Goal: Leave review/rating

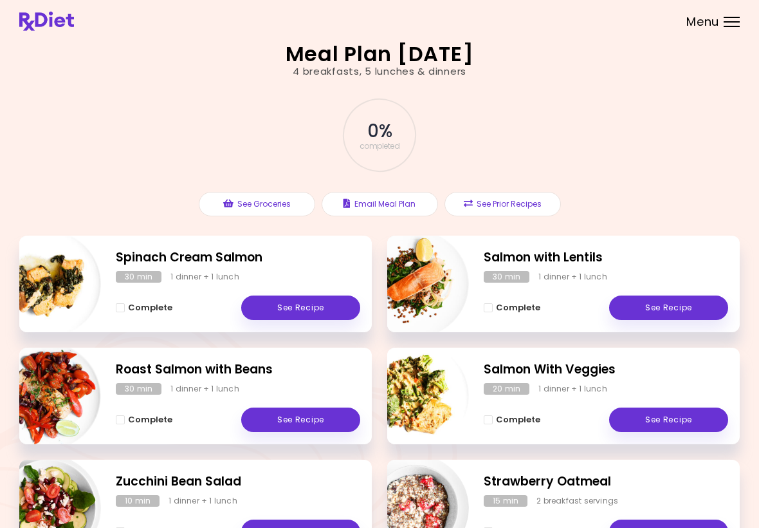
click at [306, 303] on link "See Recipe" at bounding box center [300, 307] width 119 height 24
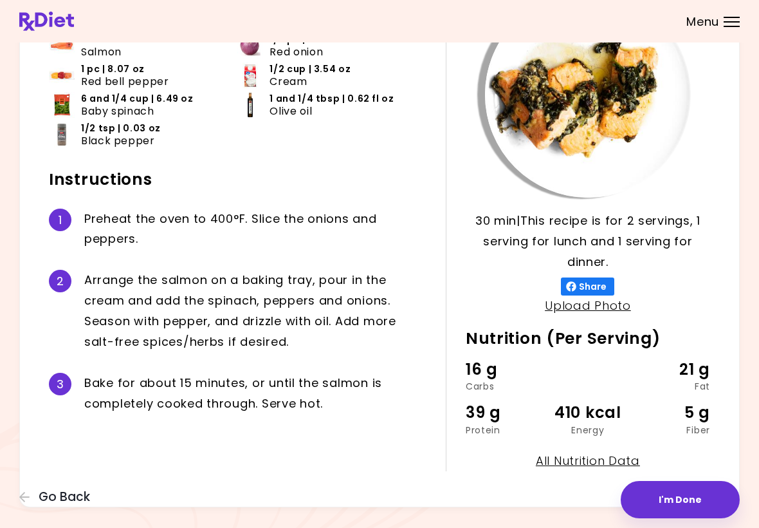
scroll to position [137, 0]
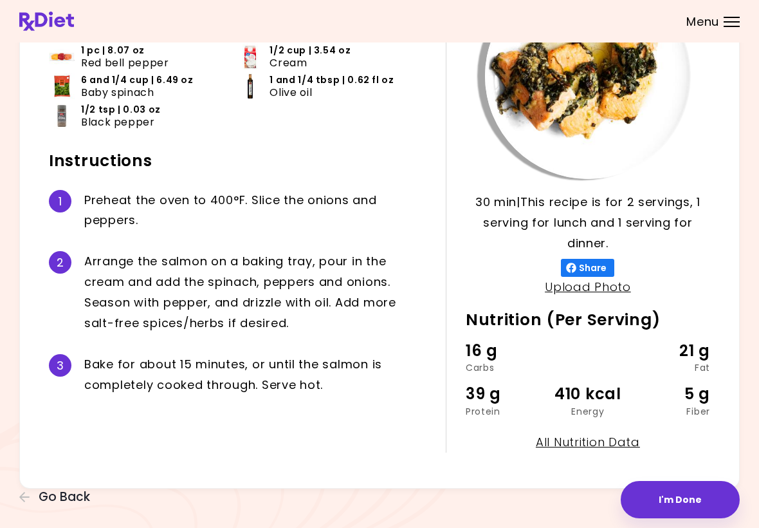
click at [527, 498] on button "I'm Done" at bounding box center [680, 499] width 119 height 37
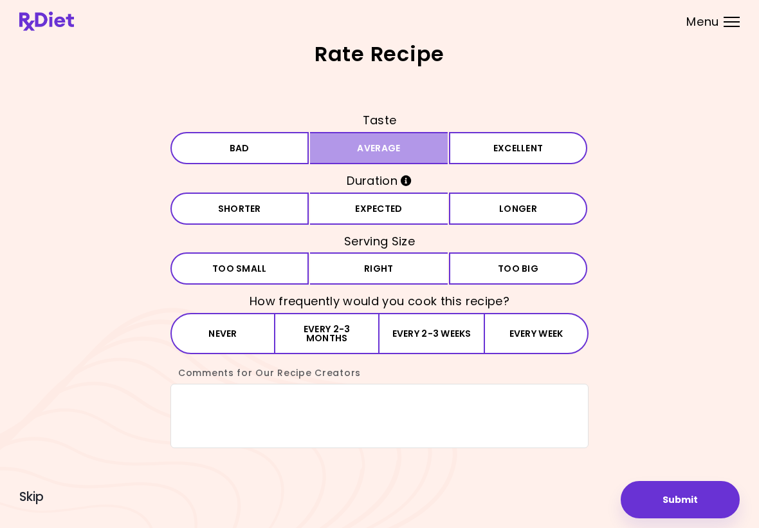
click at [385, 142] on button "Average" at bounding box center [379, 148] width 138 height 32
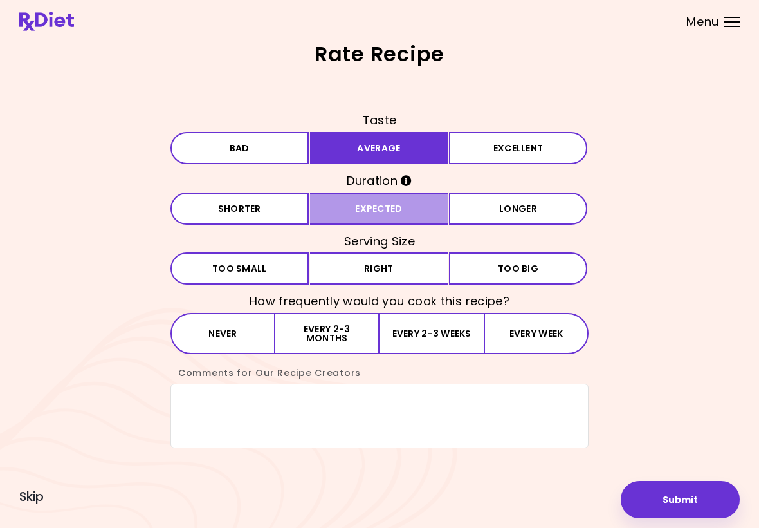
click at [401, 219] on button "Expected" at bounding box center [379, 208] width 138 height 32
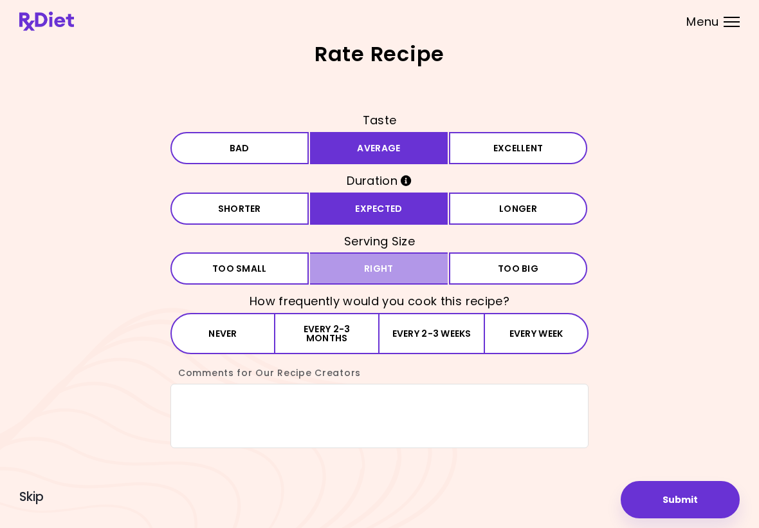
click at [388, 268] on button "Right" at bounding box center [379, 268] width 138 height 32
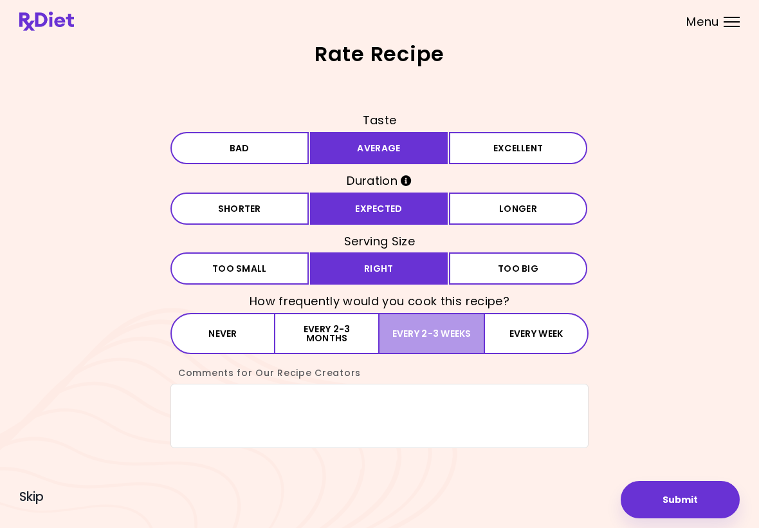
click at [437, 333] on button "Every 2-3 weeks" at bounding box center [432, 333] width 104 height 41
click at [527, 497] on button "Submit" at bounding box center [680, 499] width 119 height 37
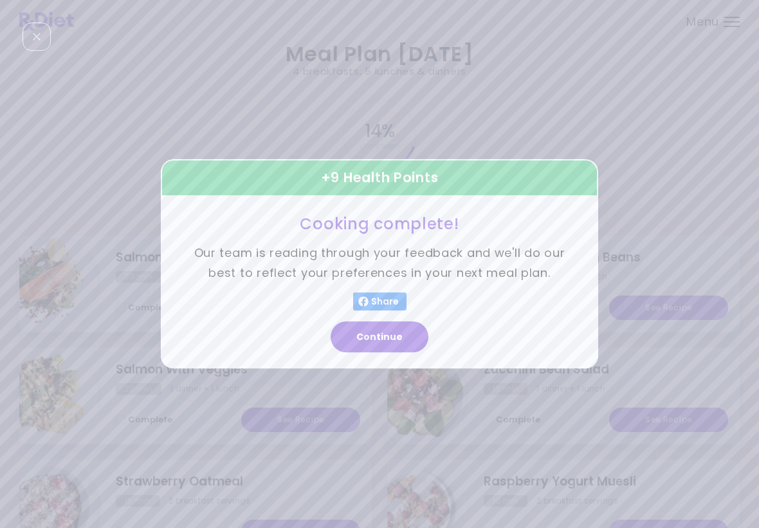
click at [382, 333] on button "Continue" at bounding box center [380, 337] width 98 height 31
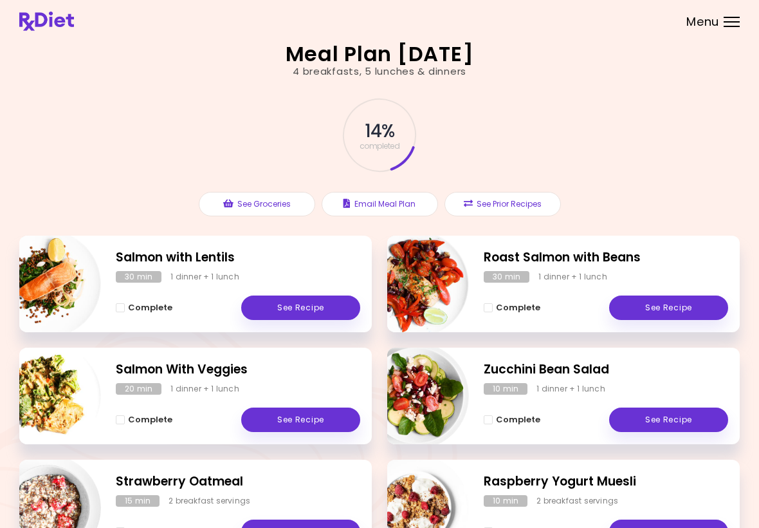
click at [527, 21] on div at bounding box center [732, 21] width 16 height 1
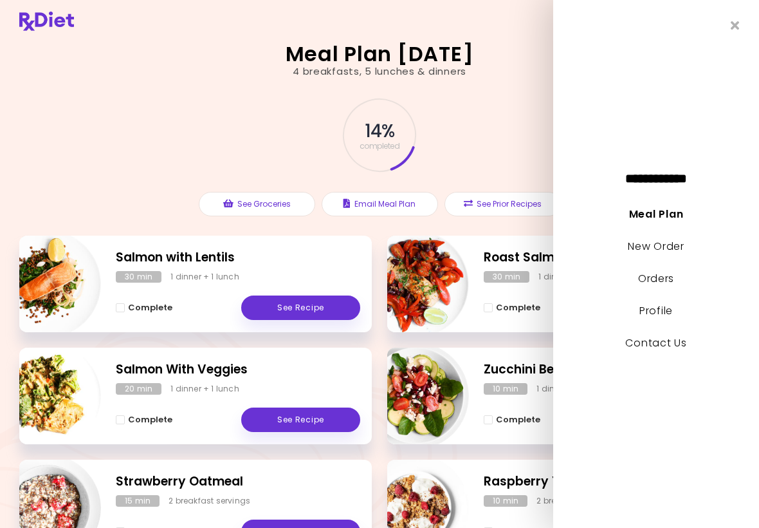
click at [527, 341] on link "Contact Us" at bounding box center [655, 342] width 61 height 15
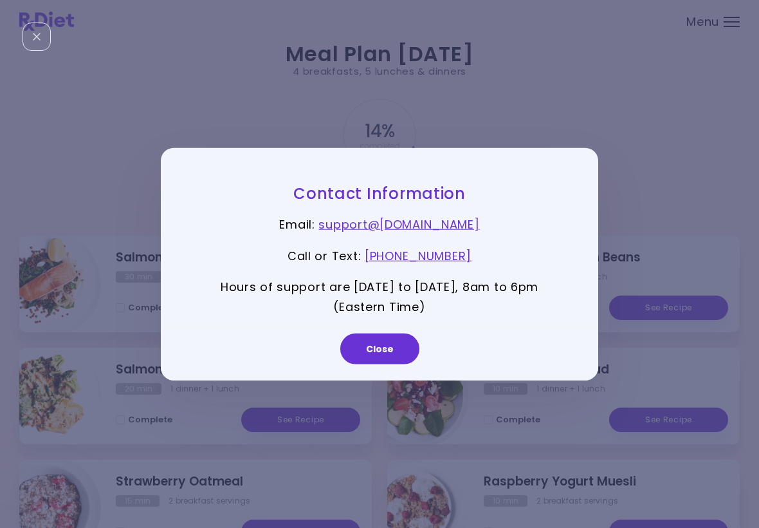
click at [432, 228] on link "support@ [DOMAIN_NAME]" at bounding box center [399, 224] width 161 height 16
